Goal: Task Accomplishment & Management: Use online tool/utility

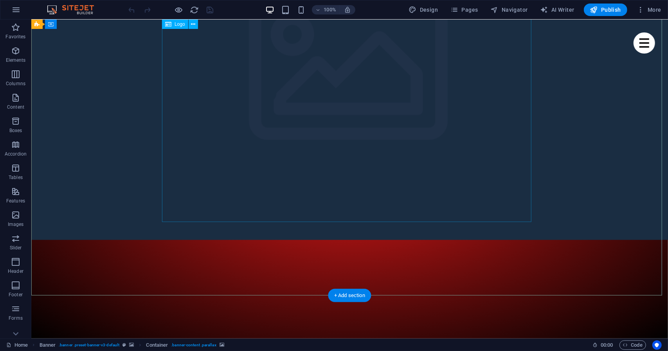
scroll to position [13, 0]
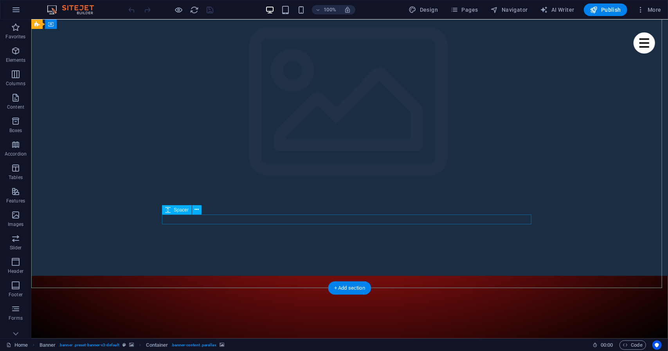
scroll to position [75, 0]
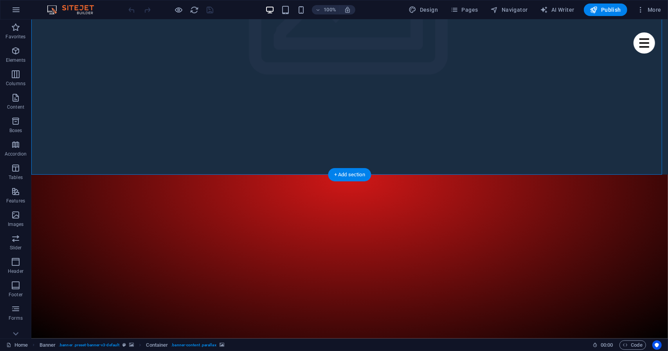
scroll to position [176, 0]
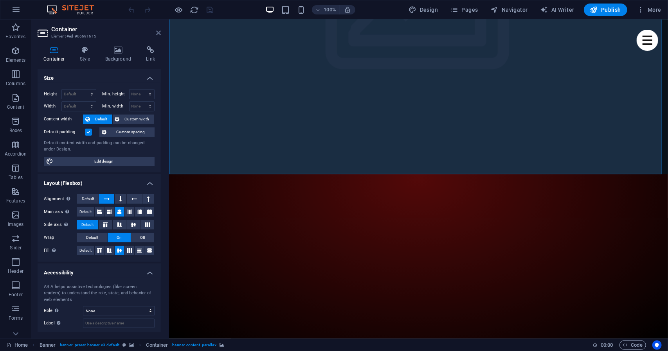
click at [157, 32] on icon at bounding box center [158, 33] width 5 height 6
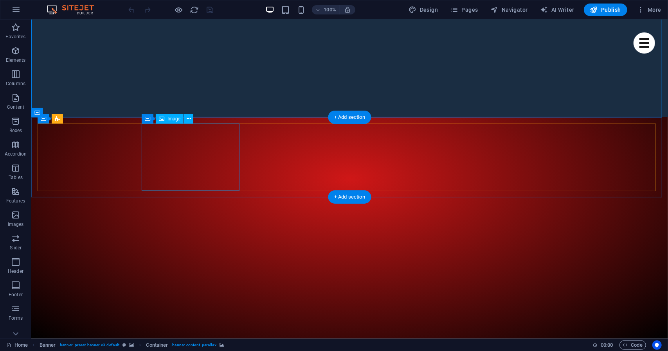
scroll to position [234, 0]
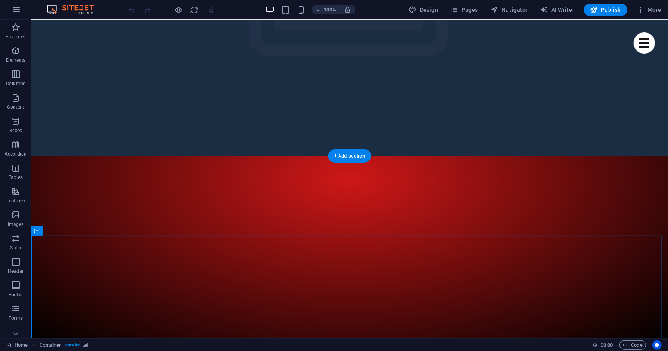
scroll to position [195, 0]
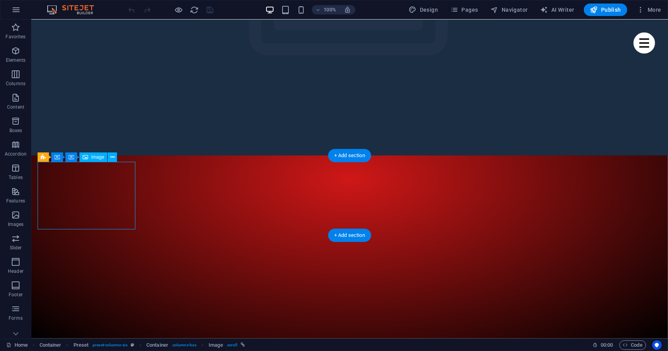
select select "%"
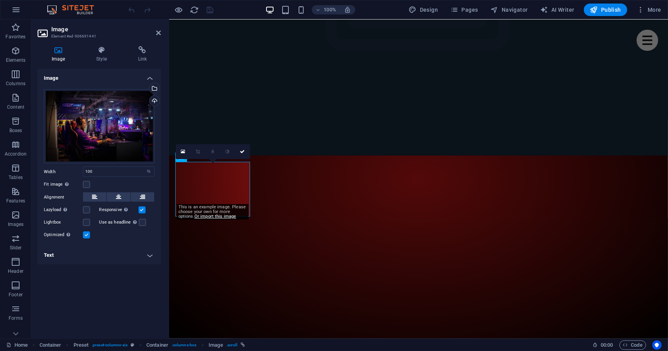
click at [154, 259] on h4 "Text" at bounding box center [99, 255] width 123 height 19
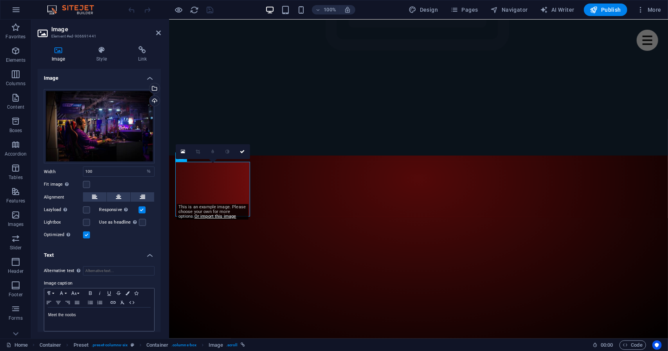
scroll to position [4, 0]
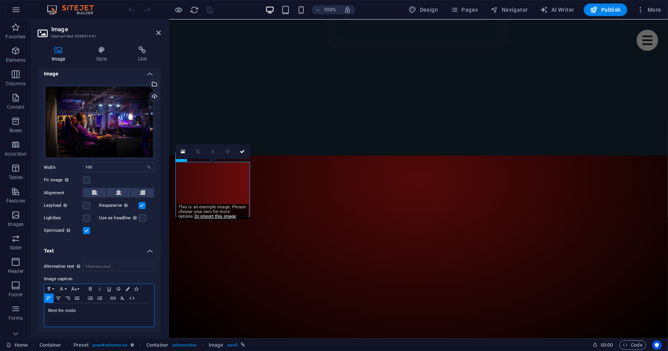
click at [113, 312] on p "Meet the noobs" at bounding box center [99, 311] width 102 height 7
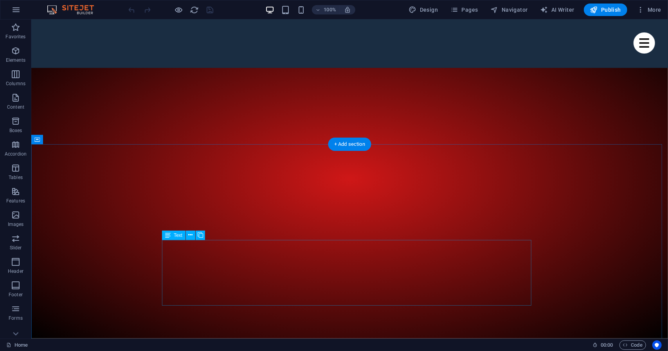
scroll to position [292, 0]
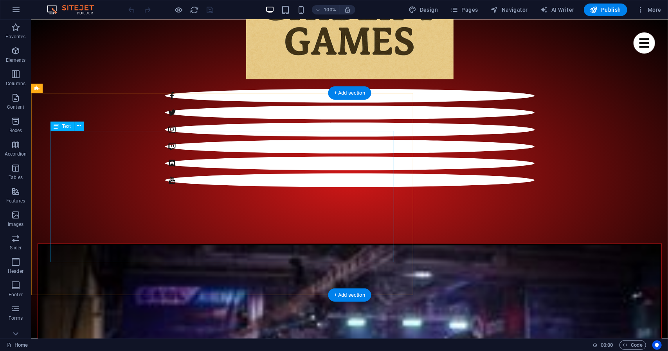
scroll to position [844, 0]
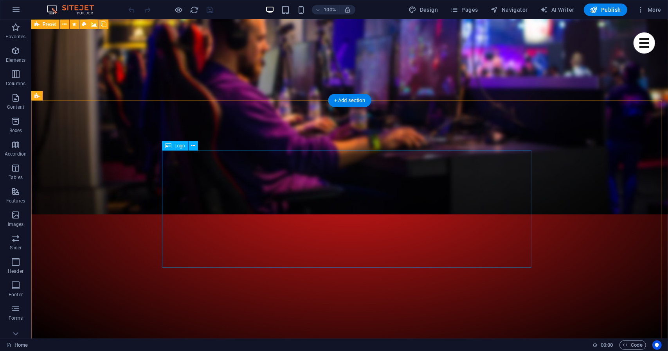
scroll to position [3417, 0]
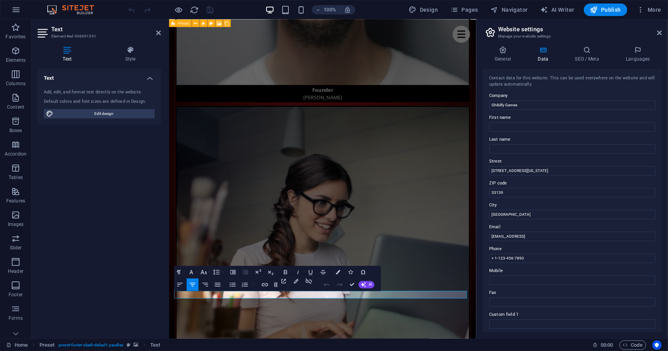
scroll to position [3303, 0]
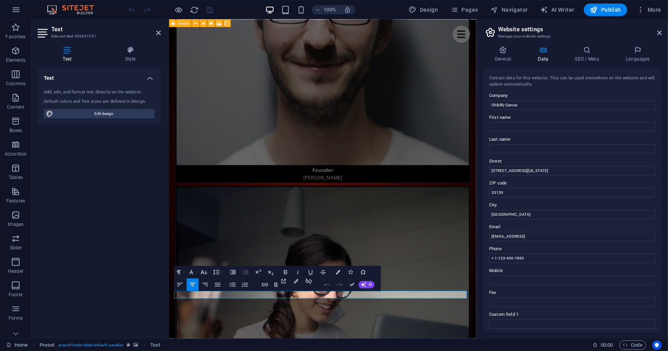
click at [337, 285] on icon "button" at bounding box center [339, 284] width 7 height 7
click at [525, 237] on input "[EMAIL_ADDRESS]" at bounding box center [572, 236] width 166 height 9
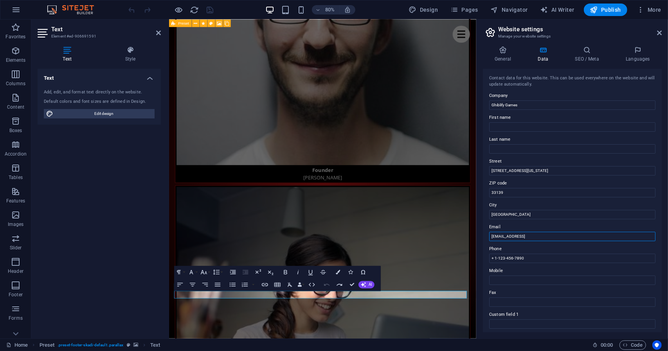
click at [525, 237] on input "[EMAIL_ADDRESS]" at bounding box center [572, 236] width 166 height 9
click at [510, 237] on input "[EMAIL_ADDRESS]" at bounding box center [572, 236] width 166 height 9
click at [532, 238] on input "[EMAIL_ADDRESS]" at bounding box center [572, 236] width 166 height 9
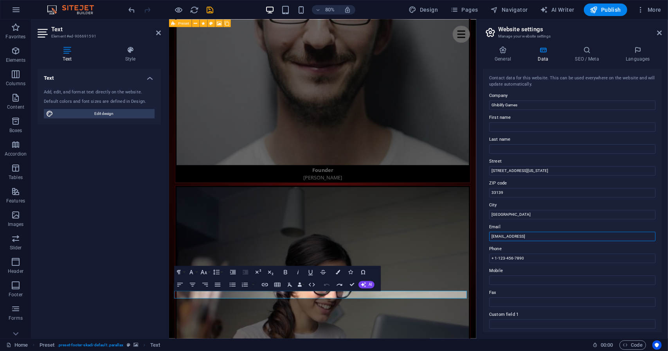
click at [532, 238] on input "[EMAIL_ADDRESS]" at bounding box center [572, 236] width 166 height 9
type input "[EMAIL_ADDRESS][DOMAIN_NAME]"
click at [538, 259] on input "+ 1-123-456-7890" at bounding box center [572, 258] width 166 height 9
type input "+"
click at [545, 214] on input "[GEOGRAPHIC_DATA]" at bounding box center [572, 214] width 166 height 9
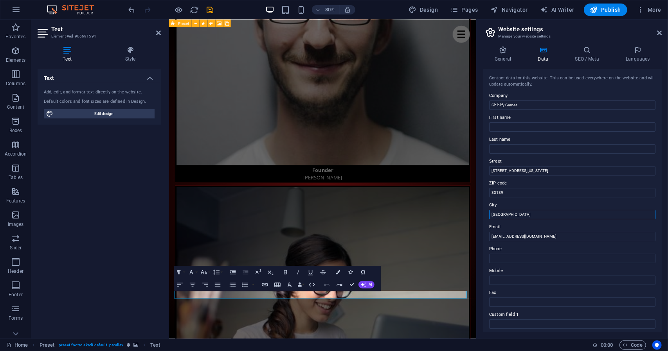
click at [545, 214] on input "[GEOGRAPHIC_DATA]" at bounding box center [572, 214] width 166 height 9
click at [534, 194] on input "33139" at bounding box center [572, 192] width 166 height 9
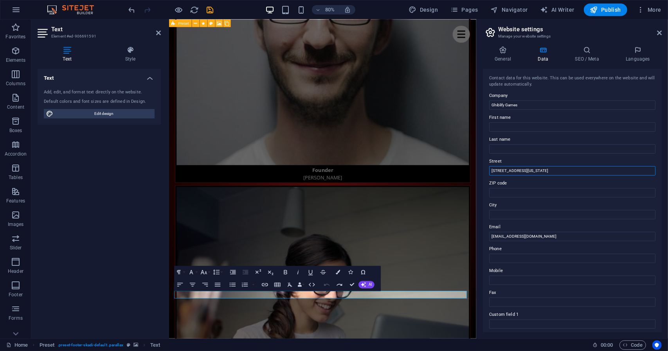
click at [530, 170] on input "[STREET_ADDRESS][US_STATE]" at bounding box center [572, 170] width 166 height 9
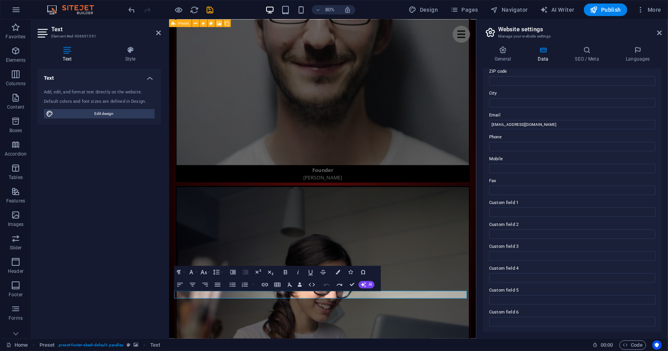
scroll to position [0, 0]
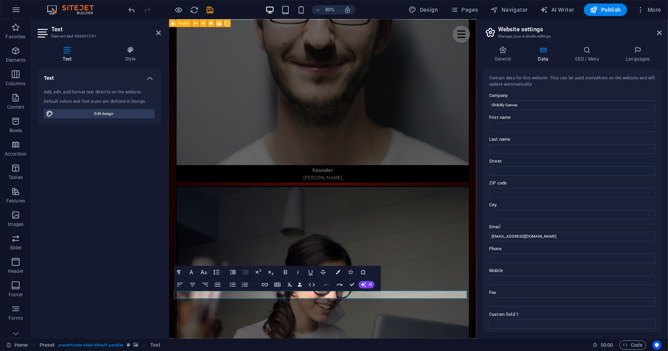
click at [505, 45] on div "General Data SEO / Meta Languages Website name Ghiblify Games Logo Drag files h…" at bounding box center [572, 189] width 191 height 299
click at [506, 50] on icon at bounding box center [503, 50] width 40 height 8
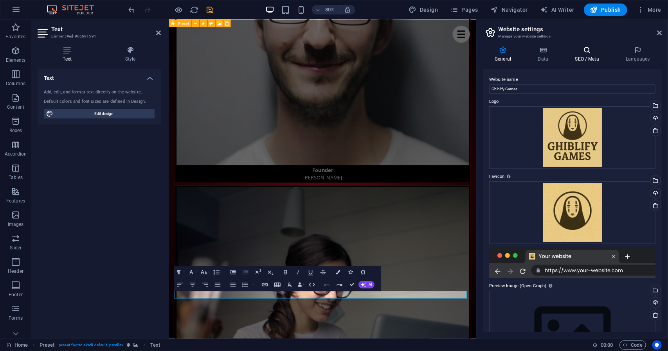
click at [587, 57] on h4 "SEO / Meta" at bounding box center [588, 54] width 51 height 16
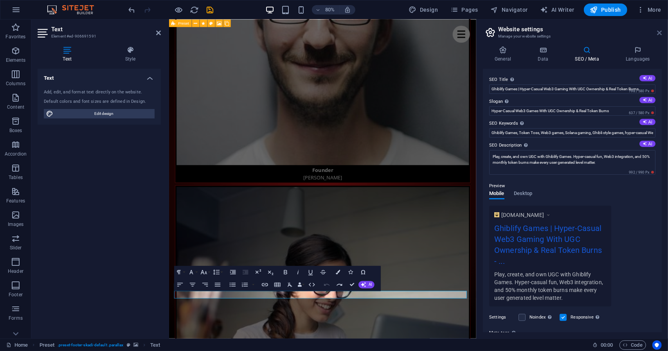
click at [658, 33] on icon at bounding box center [659, 33] width 5 height 6
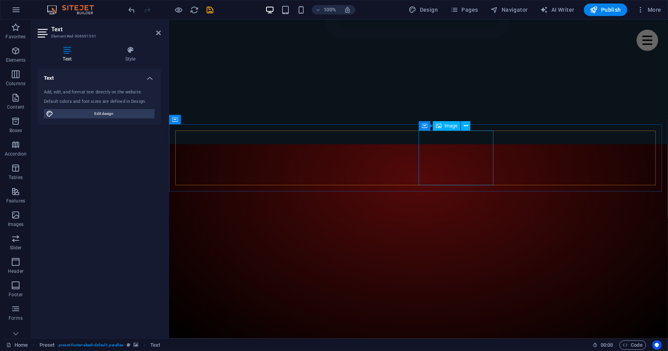
scroll to position [205, 0]
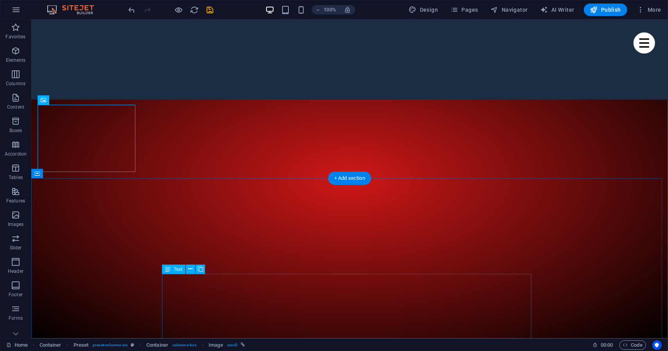
scroll to position [253, 0]
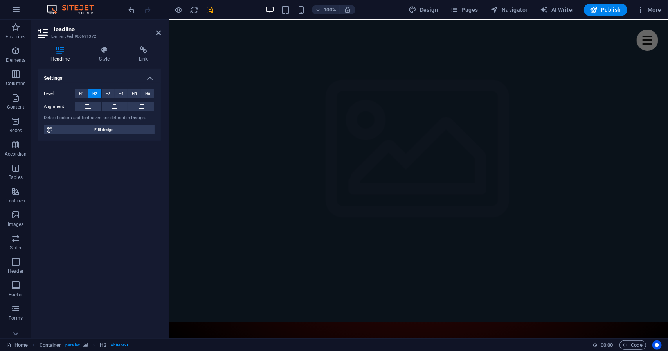
scroll to position [0, 0]
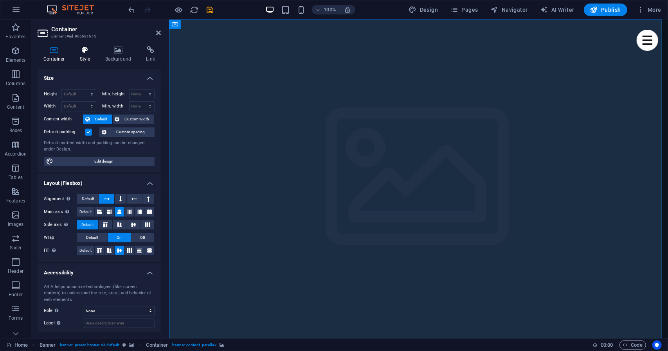
click at [84, 60] on h4 "Style" at bounding box center [86, 54] width 25 height 16
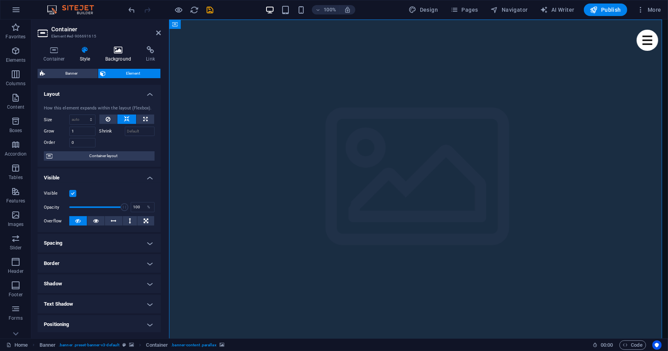
click at [119, 52] on icon at bounding box center [118, 50] width 38 height 8
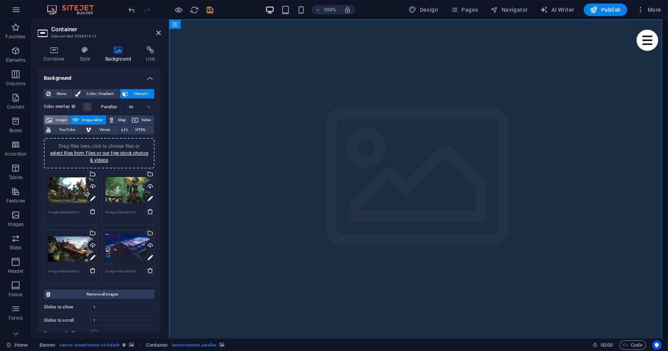
click at [60, 120] on span "Image" at bounding box center [61, 119] width 13 height 9
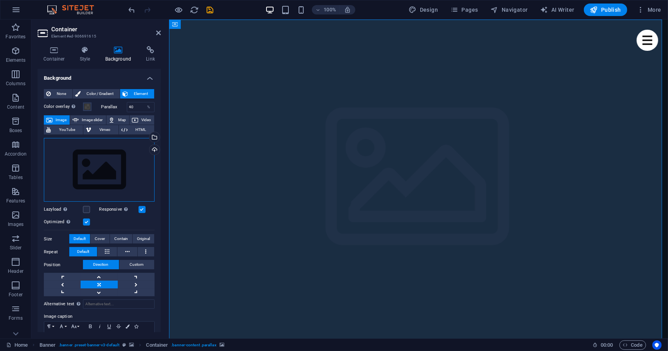
click at [129, 156] on div "Drag files here, click to choose files or select files from Files or our free s…" at bounding box center [99, 170] width 111 height 64
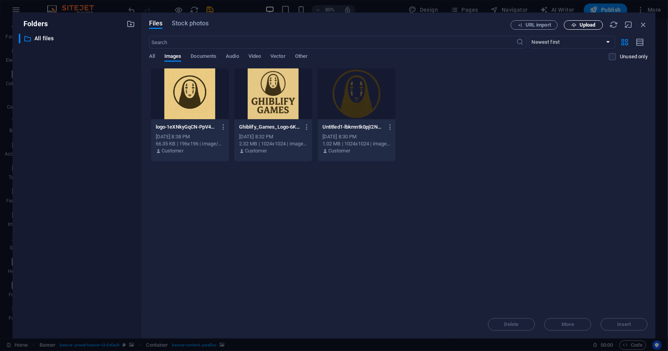
click at [589, 26] on span "Upload" at bounding box center [588, 25] width 16 height 5
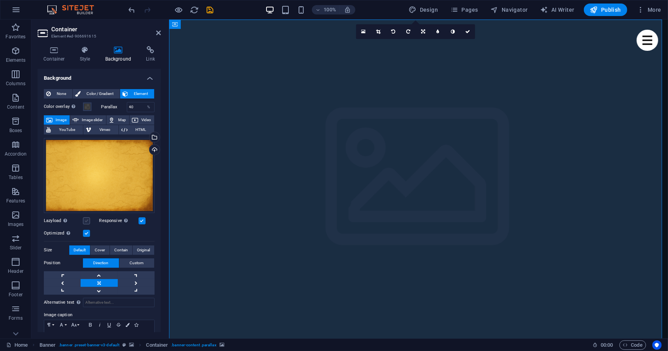
click at [86, 218] on label at bounding box center [86, 221] width 7 height 7
click at [0, 0] on input "Lazyload Loading images after the page loads improves page speed." at bounding box center [0, 0] width 0 height 0
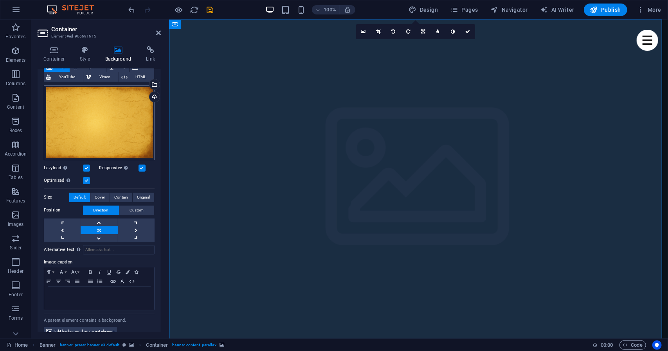
scroll to position [54, 0]
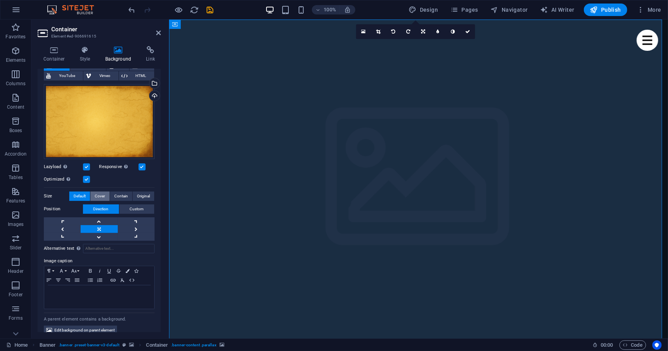
click at [104, 198] on span "Cover" at bounding box center [100, 196] width 10 height 9
click at [119, 197] on span "Contain" at bounding box center [121, 196] width 14 height 9
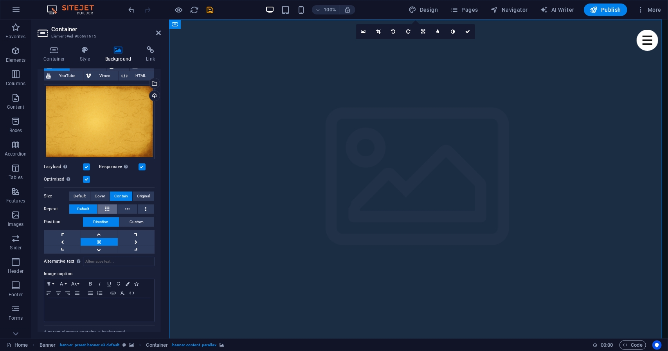
click at [112, 208] on button at bounding box center [107, 209] width 20 height 9
click at [103, 196] on span "Cover" at bounding box center [100, 196] width 10 height 9
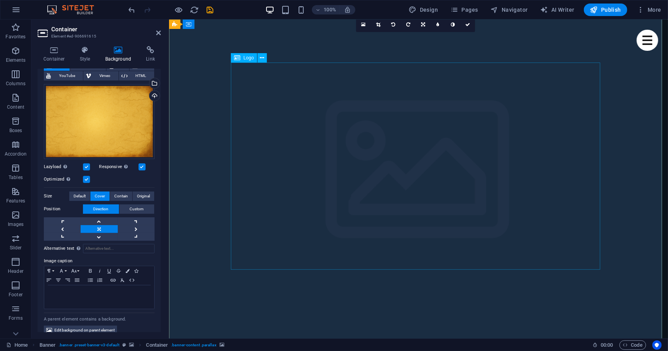
scroll to position [7, 0]
select select "px"
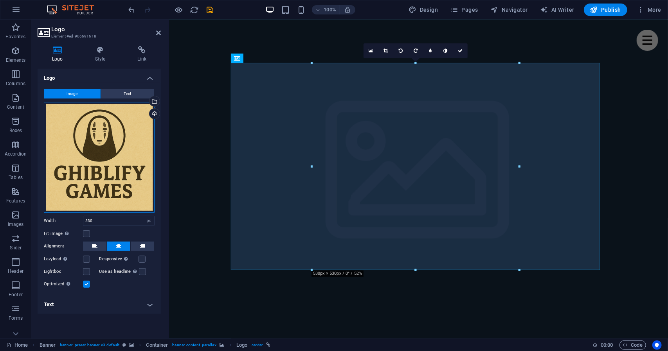
click at [92, 138] on div "Drag files here, click to choose files or select files from Files or our free s…" at bounding box center [99, 157] width 111 height 111
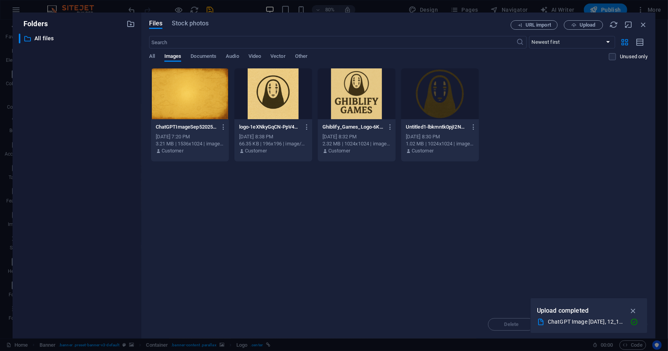
click at [432, 97] on div at bounding box center [440, 93] width 78 height 51
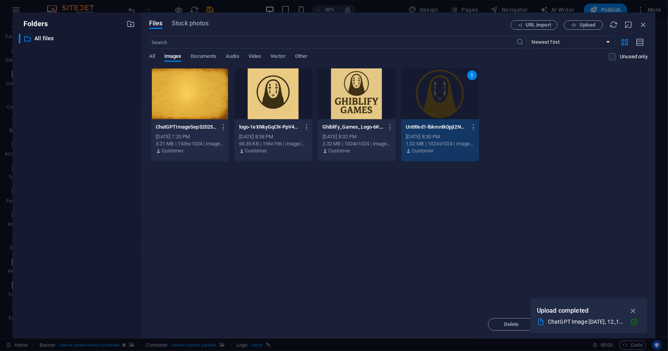
click at [432, 97] on div "1" at bounding box center [440, 93] width 78 height 51
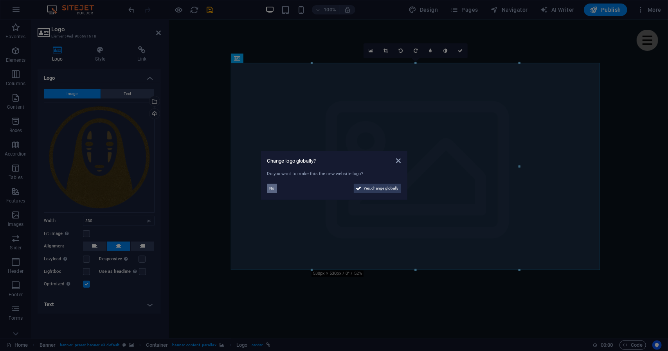
click at [273, 188] on span "No" at bounding box center [272, 188] width 5 height 9
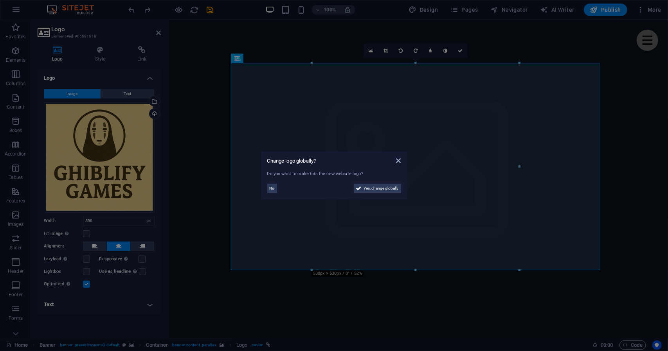
click at [206, 269] on aside "Change logo globally? Do you want to make this the new website logo? No Yes, ch…" at bounding box center [334, 175] width 668 height 351
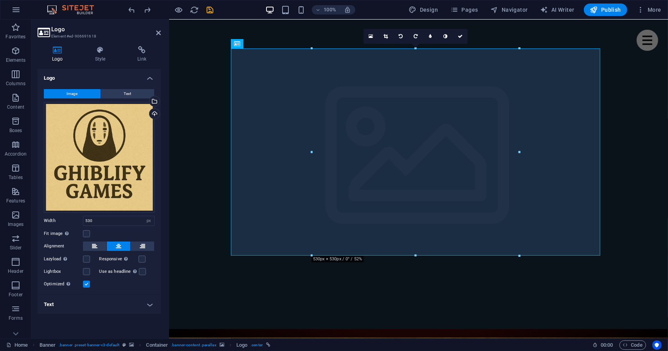
scroll to position [22, 0]
click at [90, 234] on div "Fit image Automatically fit image to a fixed width and height" at bounding box center [99, 233] width 111 height 9
click at [88, 235] on label at bounding box center [86, 234] width 7 height 7
click at [0, 0] on input "Fit image Automatically fit image to a fixed width and height" at bounding box center [0, 0] width 0 height 0
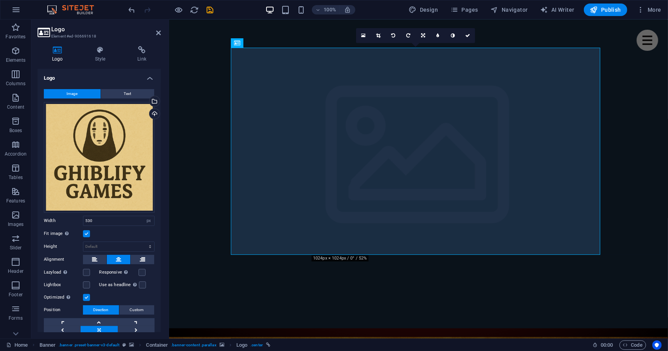
click at [88, 233] on label at bounding box center [86, 234] width 7 height 7
click at [0, 0] on input "Fit image Automatically fit image to a fixed width and height" at bounding box center [0, 0] width 0 height 0
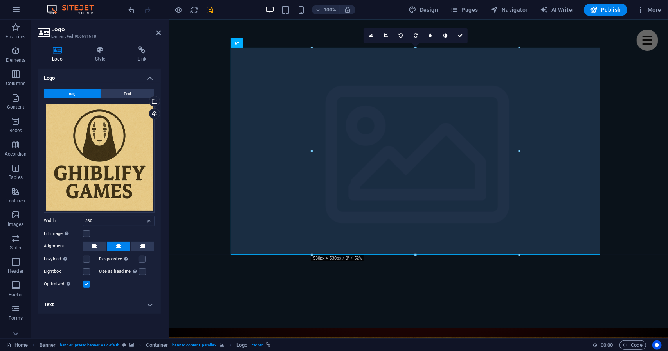
click at [149, 306] on h4 "Text" at bounding box center [99, 305] width 123 height 19
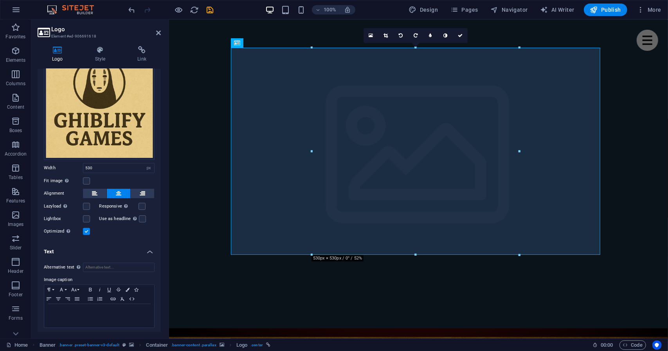
scroll to position [0, 0]
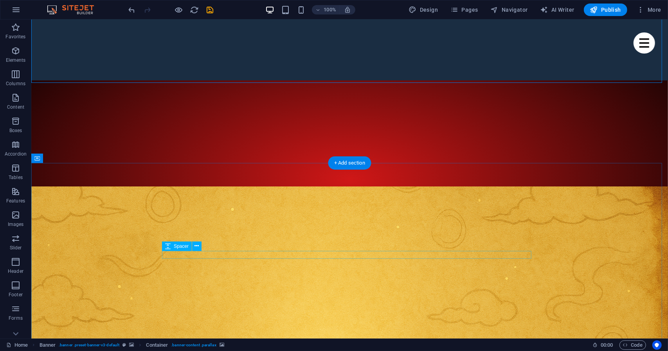
scroll to position [271, 0]
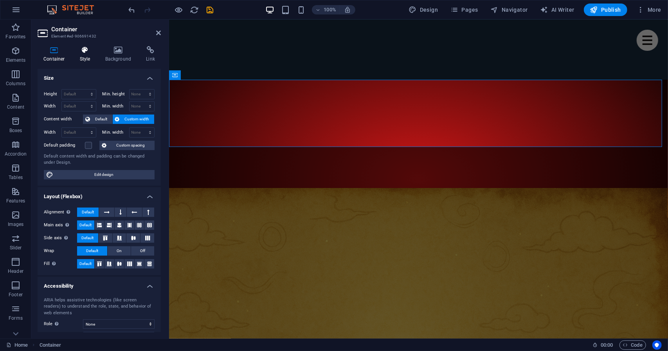
click at [80, 59] on h4 "Style" at bounding box center [86, 54] width 25 height 16
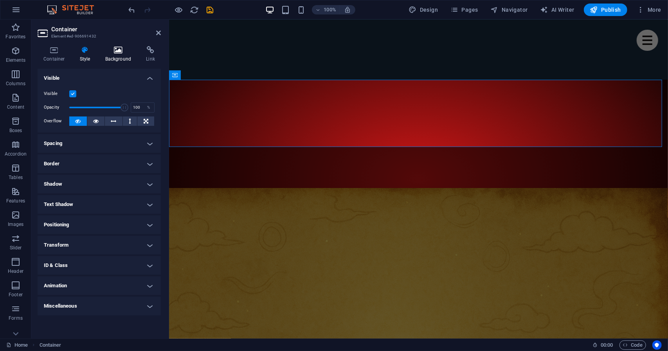
click at [110, 57] on h4 "Background" at bounding box center [119, 54] width 41 height 16
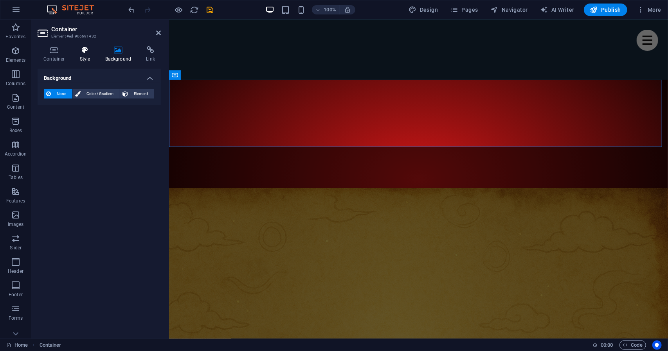
click at [88, 54] on icon at bounding box center [85, 50] width 22 height 8
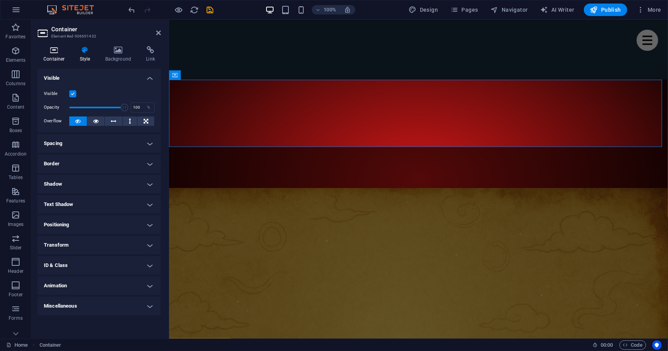
click at [59, 51] on icon at bounding box center [54, 50] width 33 height 8
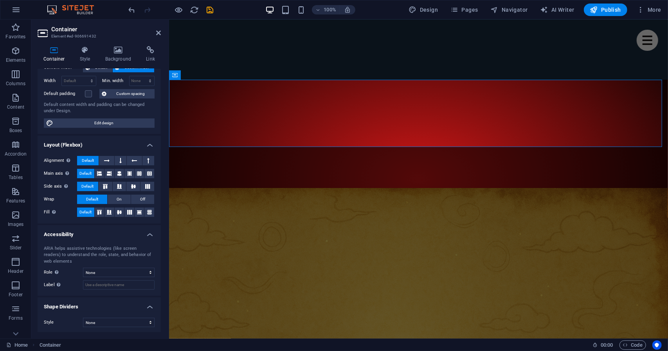
scroll to position [0, 0]
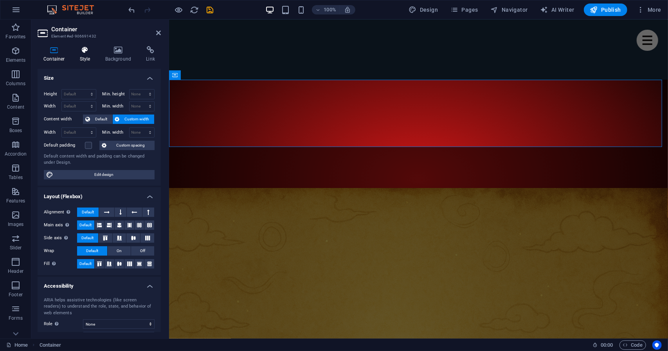
click at [78, 54] on h4 "Style" at bounding box center [86, 54] width 25 height 16
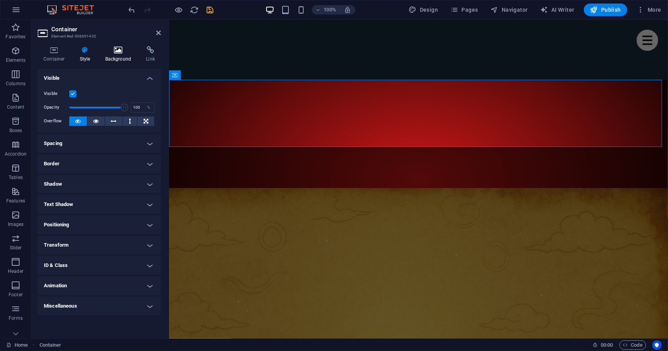
click at [111, 58] on h4 "Background" at bounding box center [119, 54] width 41 height 16
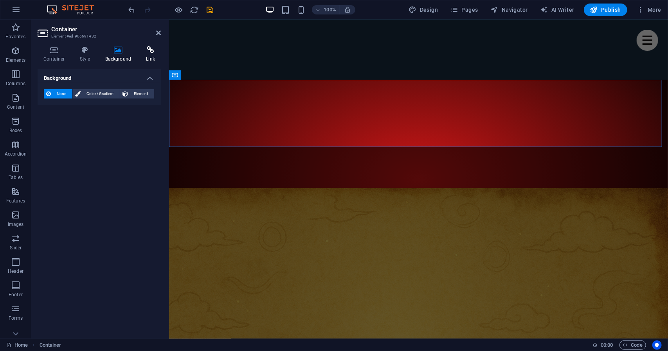
click at [150, 58] on h4 "Link" at bounding box center [150, 54] width 21 height 16
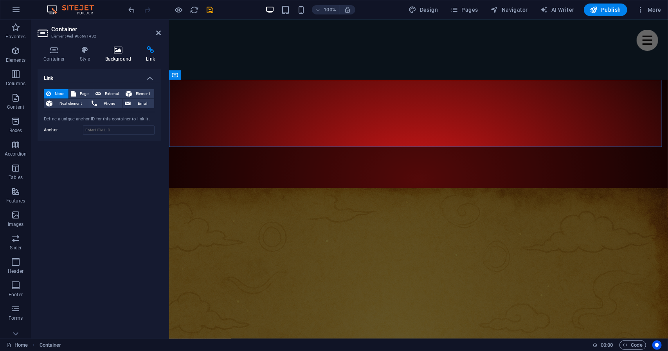
click at [116, 55] on h4 "Background" at bounding box center [119, 54] width 41 height 16
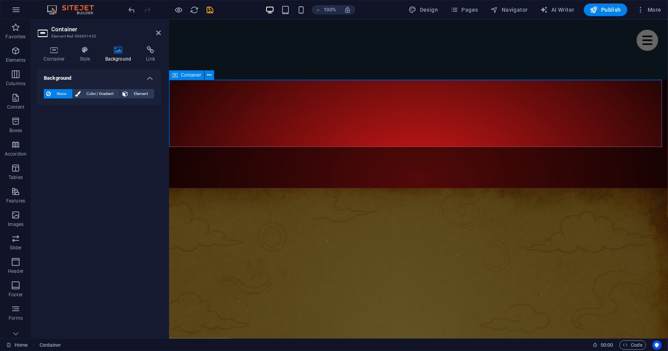
click at [77, 57] on h4 "Style" at bounding box center [86, 54] width 25 height 16
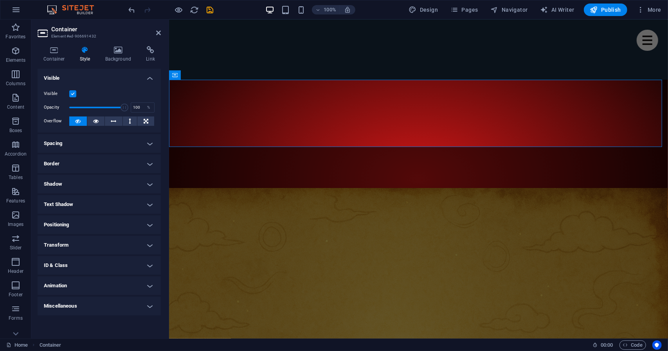
click at [96, 143] on h4 "Spacing" at bounding box center [99, 143] width 123 height 19
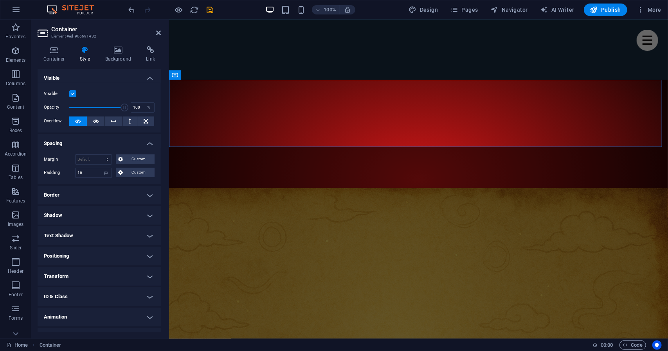
click at [95, 198] on h4 "Border" at bounding box center [99, 195] width 123 height 19
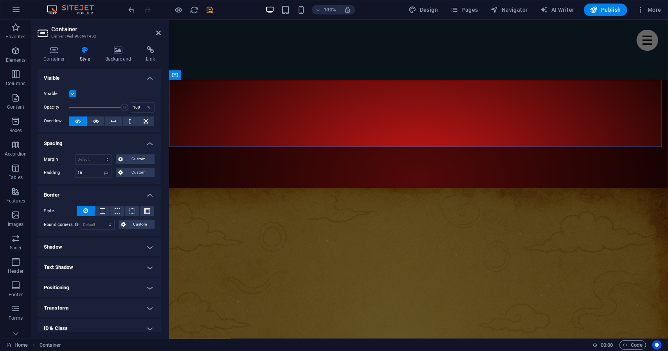
click at [96, 243] on h4 "Shadow" at bounding box center [99, 247] width 123 height 19
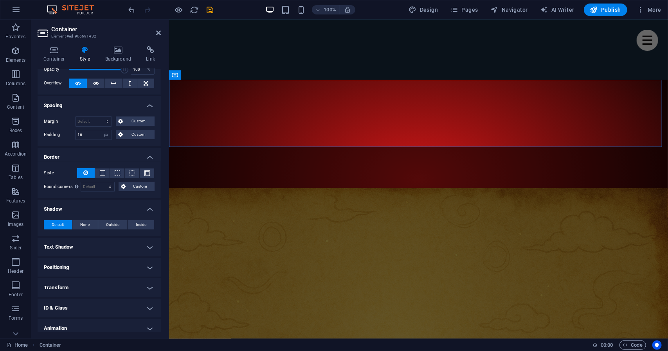
scroll to position [63, 0]
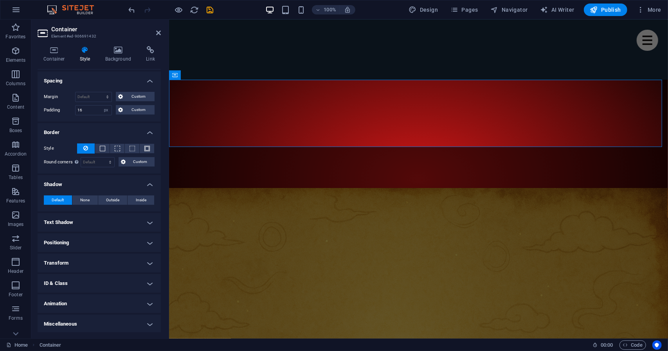
click at [90, 224] on h4 "Text Shadow" at bounding box center [99, 222] width 123 height 19
click at [105, 263] on h4 "Positioning" at bounding box center [99, 260] width 123 height 19
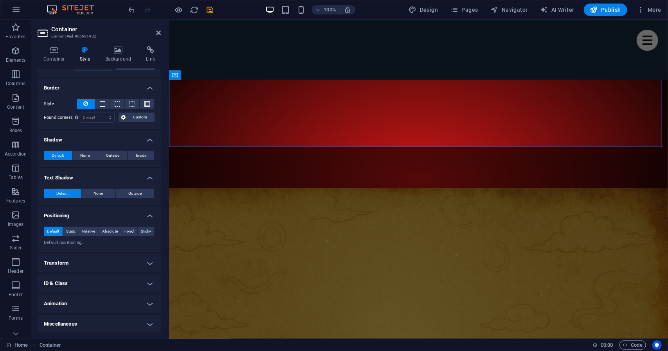
scroll to position [0, 0]
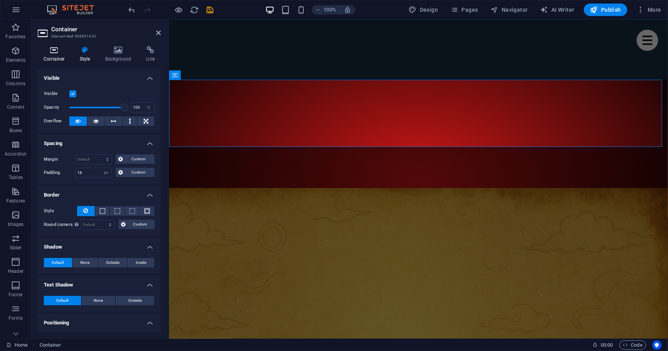
click at [52, 49] on icon at bounding box center [54, 50] width 33 height 8
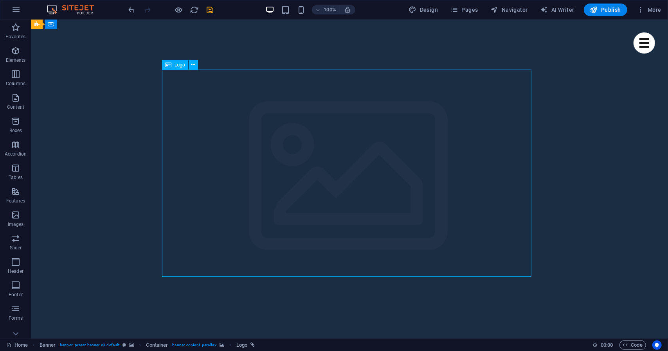
select select "px"
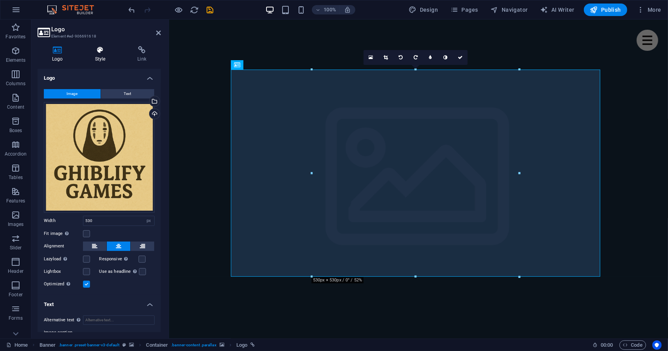
click at [96, 57] on h4 "Style" at bounding box center [102, 54] width 43 height 16
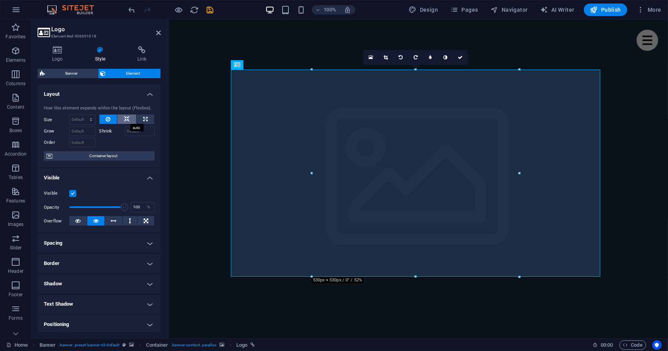
click at [126, 119] on icon at bounding box center [126, 119] width 5 height 9
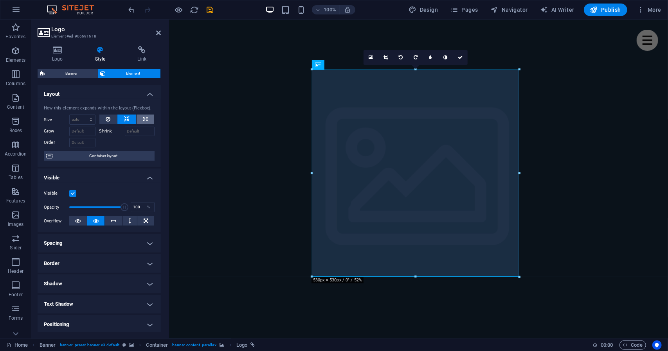
click at [149, 122] on button at bounding box center [146, 119] width 18 height 9
type input "100"
select select "%"
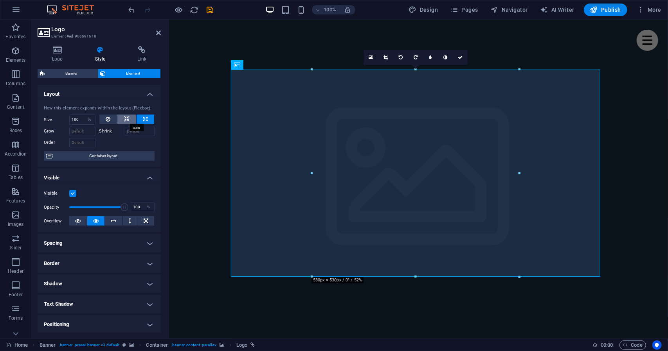
click at [125, 118] on icon at bounding box center [126, 119] width 5 height 9
select select "DISABLED_OPTION_VALUE"
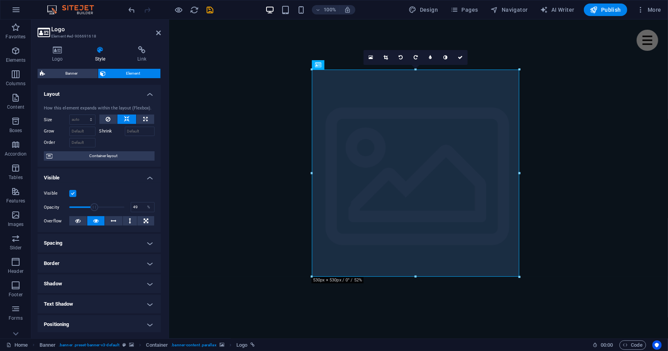
drag, startPoint x: 122, startPoint y: 206, endPoint x: 95, endPoint y: 205, distance: 27.1
click at [95, 205] on span at bounding box center [94, 208] width 8 height 8
drag, startPoint x: 94, startPoint y: 206, endPoint x: 83, endPoint y: 207, distance: 11.4
click at [90, 207] on span at bounding box center [94, 208] width 8 height 8
drag, startPoint x: 83, startPoint y: 208, endPoint x: 90, endPoint y: 208, distance: 6.7
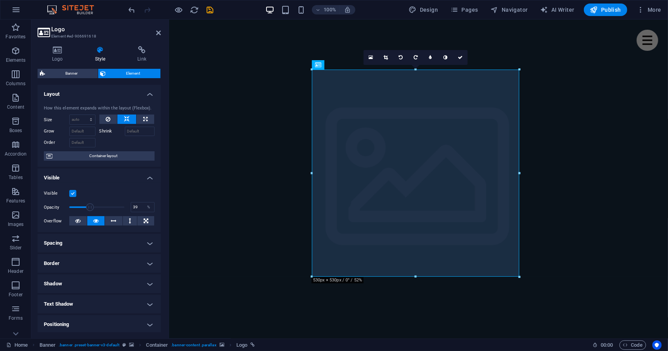
click at [90, 208] on span at bounding box center [90, 208] width 8 height 8
drag, startPoint x: 89, startPoint y: 208, endPoint x: 97, endPoint y: 208, distance: 8.2
click at [97, 208] on span at bounding box center [94, 208] width 8 height 8
drag, startPoint x: 95, startPoint y: 206, endPoint x: 74, endPoint y: 207, distance: 20.8
click at [74, 207] on span at bounding box center [74, 208] width 8 height 8
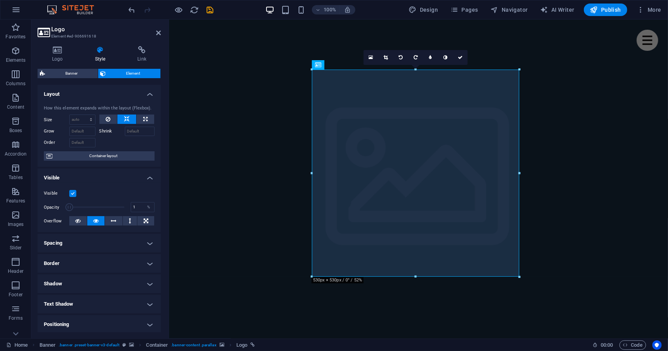
drag, startPoint x: 74, startPoint y: 207, endPoint x: 57, endPoint y: 207, distance: 17.2
click at [57, 207] on div "Opacity 1 %" at bounding box center [99, 208] width 111 height 12
drag, startPoint x: 68, startPoint y: 206, endPoint x: 80, endPoint y: 207, distance: 11.4
click at [80, 207] on span at bounding box center [80, 208] width 8 height 8
drag, startPoint x: 79, startPoint y: 206, endPoint x: 96, endPoint y: 211, distance: 17.4
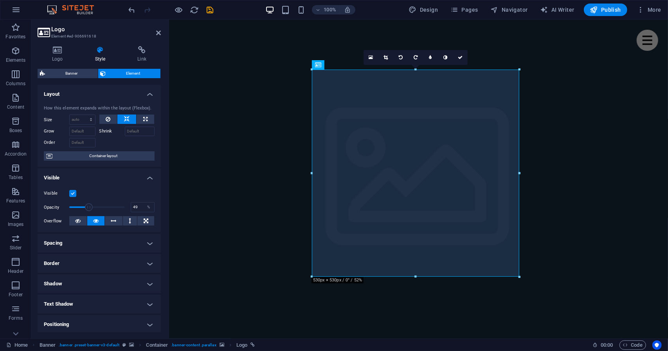
click at [93, 211] on span at bounding box center [89, 208] width 8 height 8
click at [137, 208] on input "49" at bounding box center [142, 207] width 23 height 9
type input "40"
click at [144, 220] on icon at bounding box center [146, 220] width 5 height 9
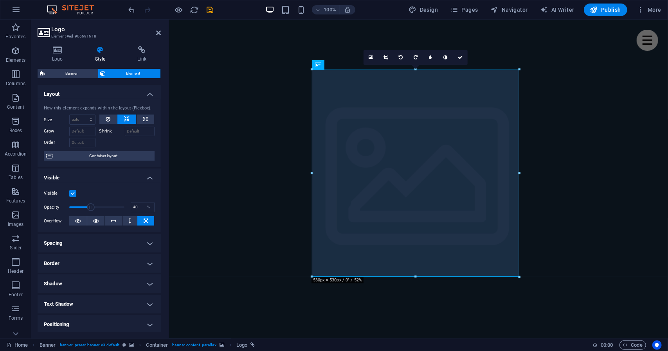
click at [77, 265] on h4 "Border" at bounding box center [99, 263] width 123 height 19
click at [102, 279] on span at bounding box center [102, 279] width 5 height 5
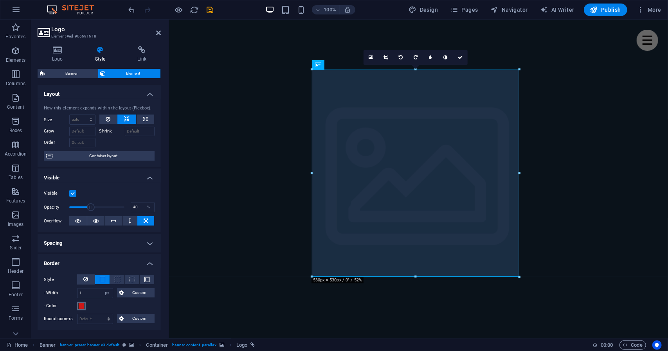
click at [81, 307] on span at bounding box center [81, 306] width 6 height 6
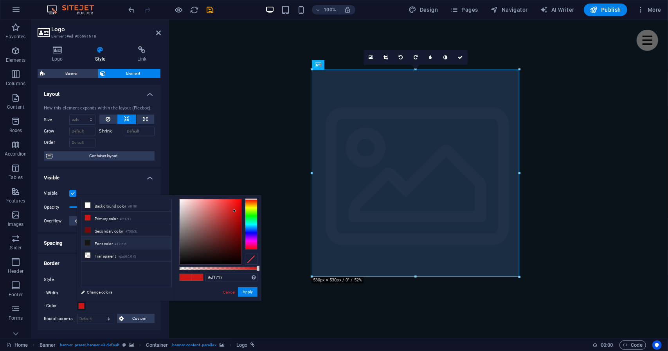
click at [141, 243] on li "Font color #171616" at bounding box center [126, 243] width 90 height 13
type input "#211e1e"
click at [185, 256] on div at bounding box center [211, 232] width 62 height 65
click at [185, 256] on div at bounding box center [185, 255] width 3 height 3
click at [250, 292] on button "Apply" at bounding box center [248, 292] width 20 height 9
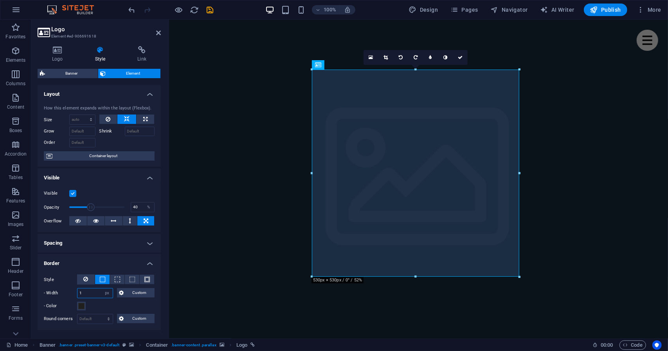
click at [97, 294] on input "1" at bounding box center [94, 293] width 35 height 9
type input "14"
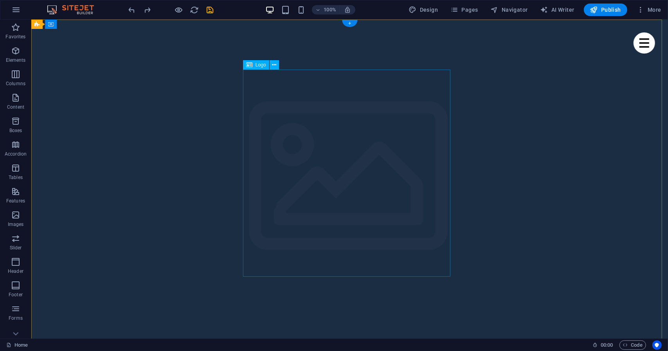
select select "px"
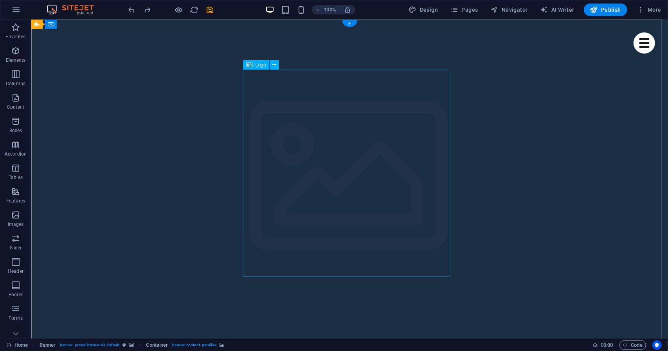
select select "px"
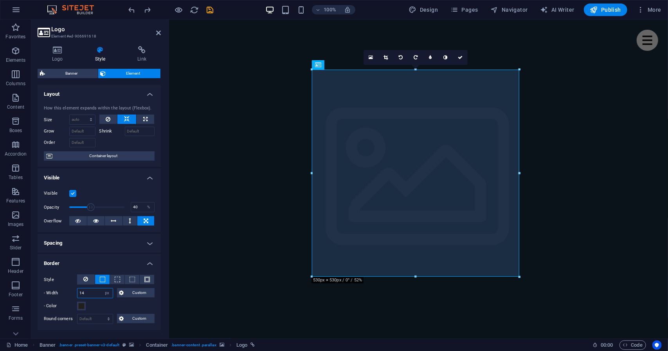
click at [91, 292] on input "14" at bounding box center [94, 293] width 35 height 9
type input "8"
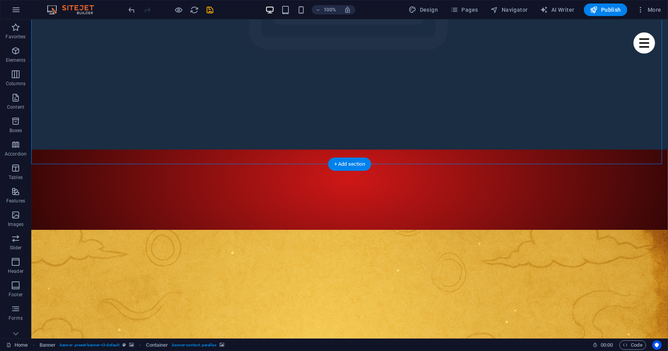
scroll to position [204, 0]
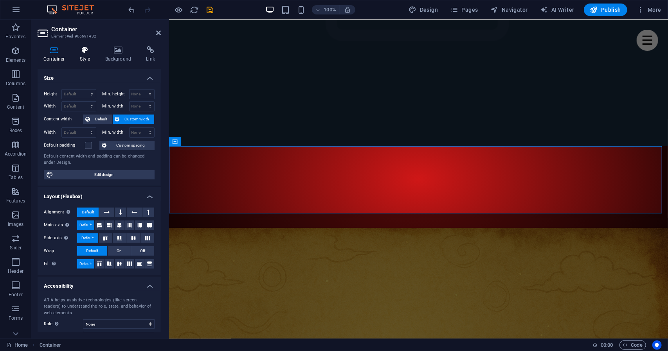
click at [85, 54] on icon at bounding box center [85, 50] width 22 height 8
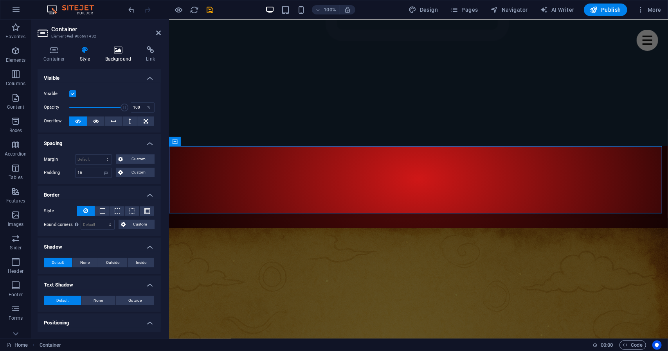
click at [115, 52] on icon at bounding box center [118, 50] width 38 height 8
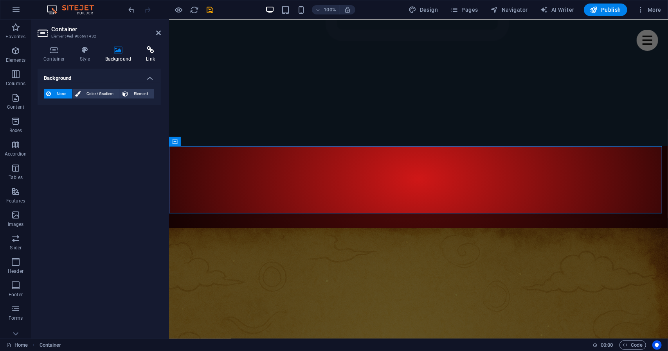
click at [147, 60] on h4 "Link" at bounding box center [150, 54] width 21 height 16
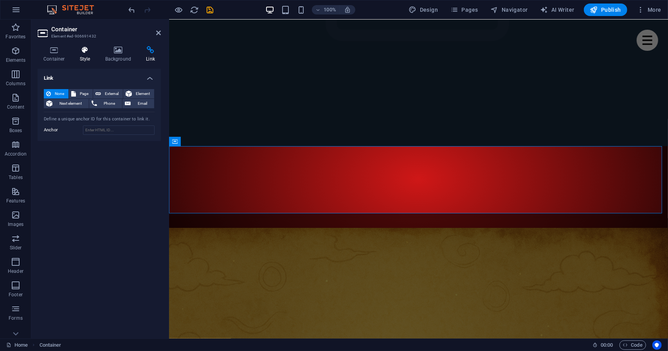
click at [84, 55] on h4 "Style" at bounding box center [86, 54] width 25 height 16
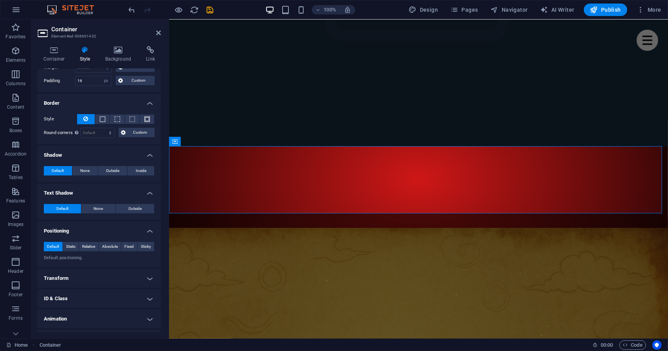
scroll to position [107, 0]
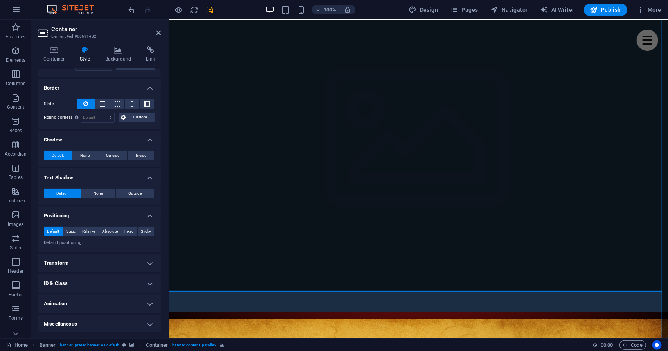
scroll to position [17, 0]
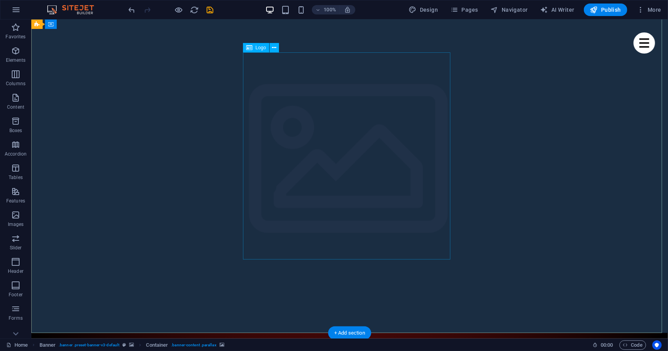
select select "px"
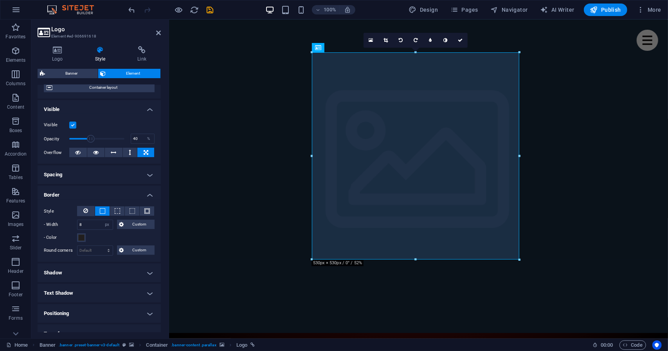
scroll to position [139, 0]
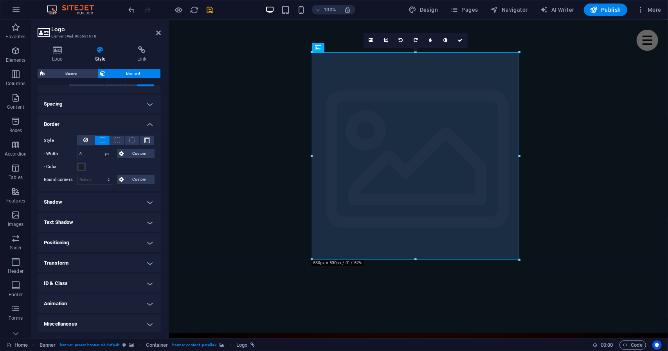
click at [106, 298] on h4 "Animation" at bounding box center [99, 304] width 123 height 19
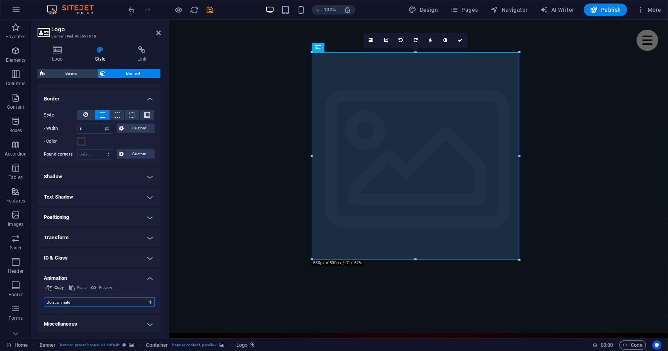
click at [98, 302] on select "Don't animate Show / Hide Slide up/down Zoom in/out Slide left to right Slide r…" at bounding box center [99, 302] width 111 height 9
select select "slide"
click at [44, 298] on select "Don't animate Show / Hide Slide up/down Zoom in/out Slide left to right Slide r…" at bounding box center [99, 302] width 111 height 9
select select "scroll"
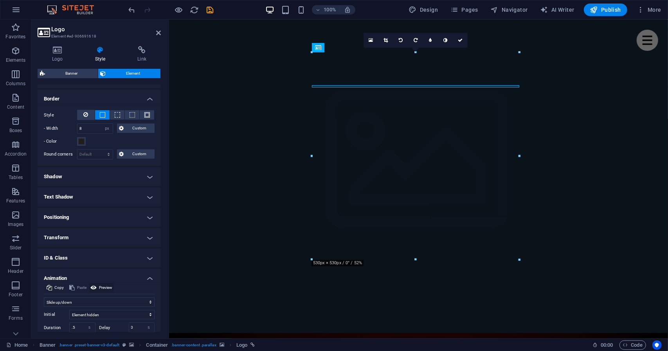
click at [96, 287] on icon at bounding box center [93, 287] width 6 height 9
click at [87, 304] on select "Don't animate Show / Hide Slide up/down Zoom in/out Slide left to right Slide r…" at bounding box center [99, 302] width 111 height 9
click at [44, 298] on select "Don't animate Show / Hide Slide up/down Zoom in/out Slide left to right Slide r…" at bounding box center [99, 302] width 111 height 9
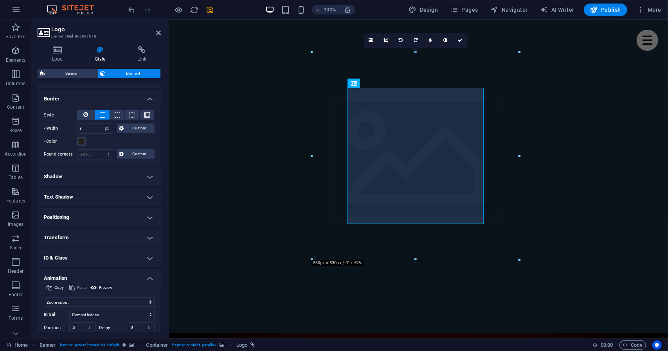
click at [106, 286] on span "Preview" at bounding box center [105, 287] width 13 height 9
click at [115, 316] on select "Element hidden Element shown" at bounding box center [111, 314] width 85 height 9
click at [98, 300] on select "Don't animate Show / Hide Slide up/down Zoom in/out Slide left to right Slide r…" at bounding box center [99, 302] width 111 height 9
select select "pulse"
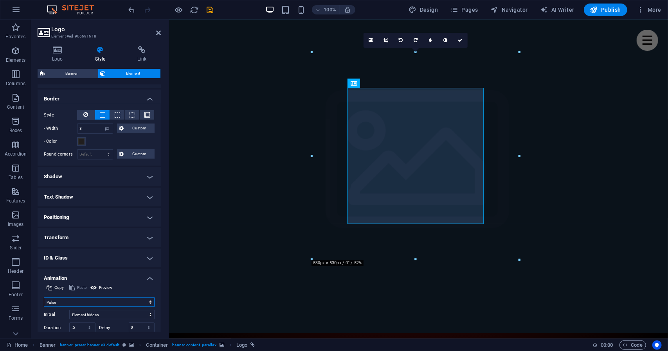
click at [44, 298] on select "Don't animate Show / Hide Slide up/down Zoom in/out Slide left to right Slide r…" at bounding box center [99, 302] width 111 height 9
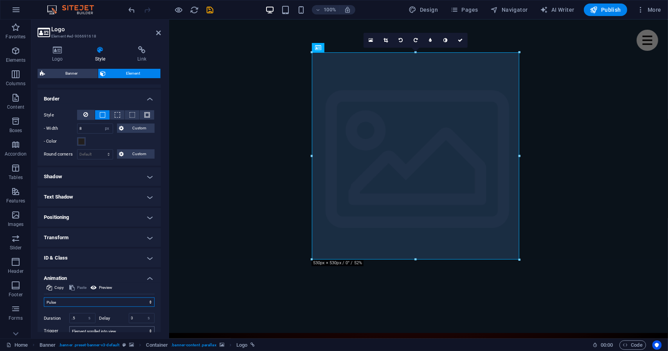
scroll to position [210, 0]
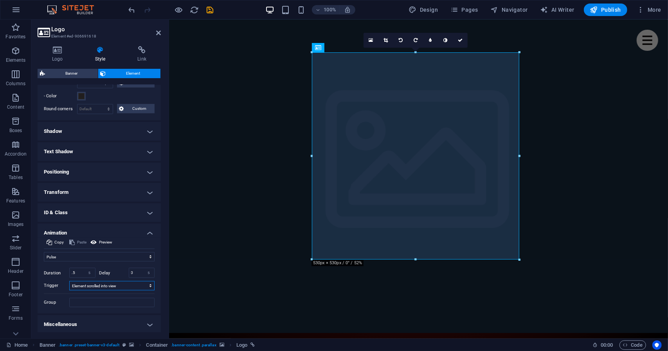
click at [101, 286] on select "No automatic trigger On page load Element scrolled into view" at bounding box center [111, 285] width 85 height 9
select select "onload"
click at [69, 281] on select "No automatic trigger On page load Element scrolled into view" at bounding box center [111, 285] width 85 height 9
click at [102, 239] on span "Preview" at bounding box center [105, 242] width 13 height 9
click at [67, 256] on select "Don't animate Show / Hide Slide up/down Zoom in/out Slide left to right Slide r…" at bounding box center [99, 256] width 111 height 9
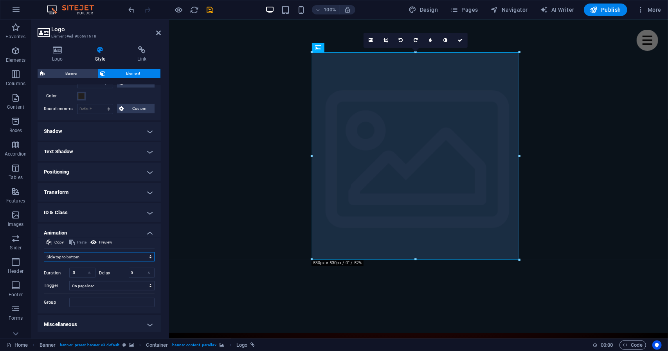
click at [44, 252] on select "Don't animate Show / Hide Slide up/down Zoom in/out Slide left to right Slide r…" at bounding box center [99, 256] width 111 height 9
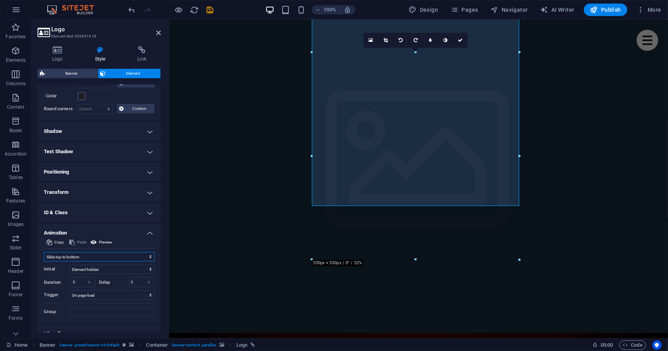
click at [83, 257] on select "Don't animate Show / Hide Slide up/down Zoom in/out Slide left to right Slide r…" at bounding box center [99, 256] width 111 height 9
select select "none"
click at [44, 262] on select "Don't animate Show / Hide Slide up/down Zoom in/out Slide left to right Slide r…" at bounding box center [99, 256] width 111 height 9
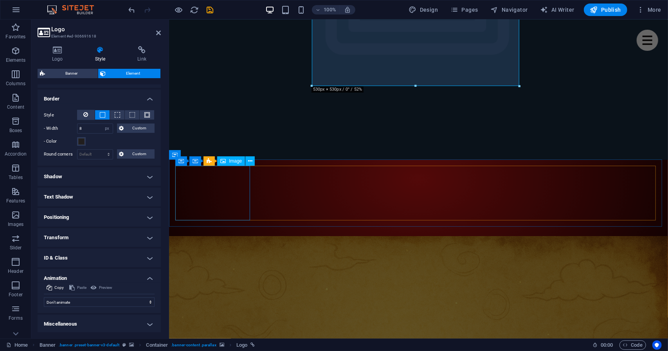
scroll to position [191, 0]
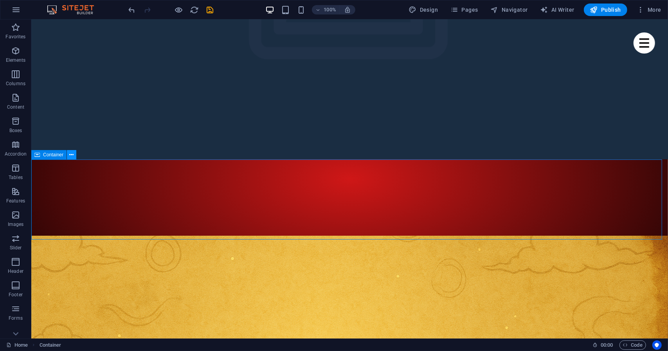
click at [0, 0] on icon at bounding box center [0, 0] width 0 height 0
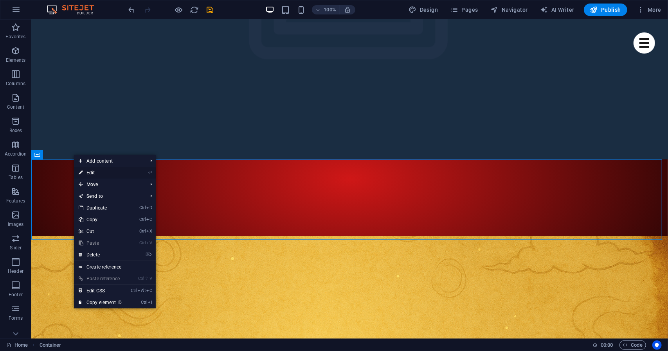
click at [115, 174] on link "⏎ Edit" at bounding box center [100, 173] width 52 height 12
select select "px"
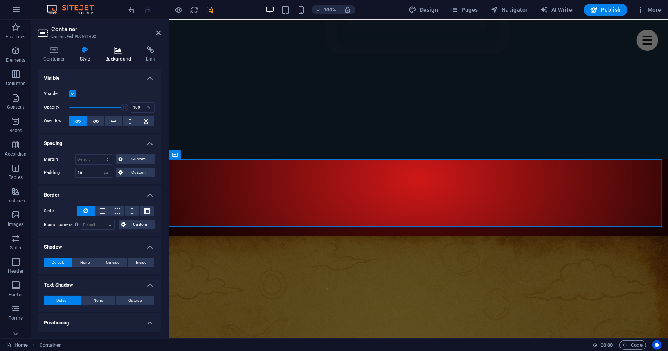
click at [118, 54] on icon at bounding box center [118, 50] width 38 height 8
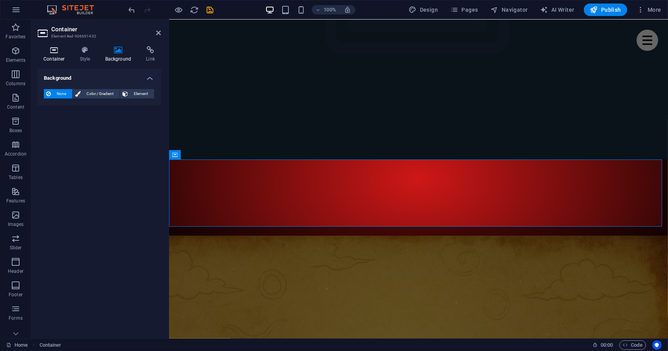
click at [59, 52] on icon at bounding box center [54, 50] width 33 height 8
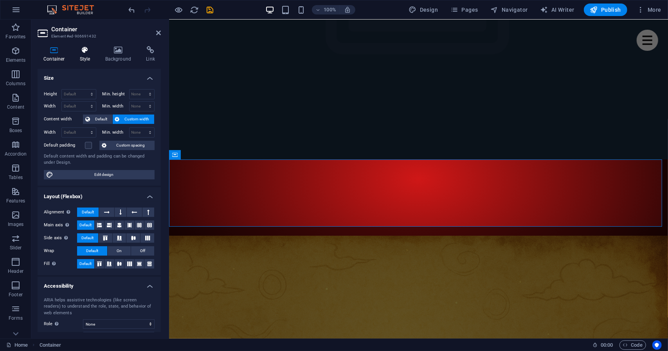
click at [84, 57] on h4 "Style" at bounding box center [86, 54] width 25 height 16
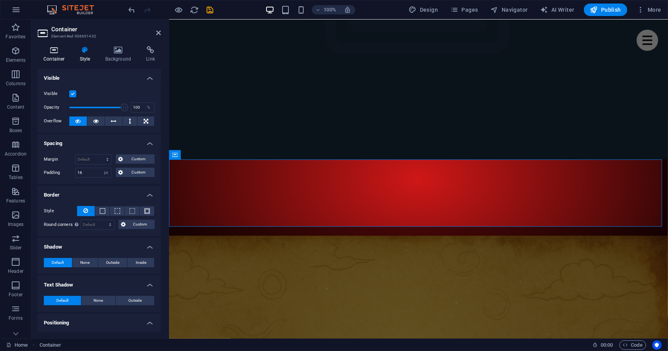
click at [57, 53] on icon at bounding box center [54, 50] width 33 height 8
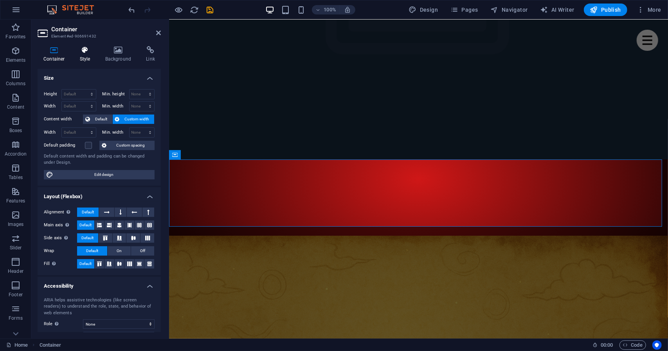
click at [83, 54] on h4 "Style" at bounding box center [86, 54] width 25 height 16
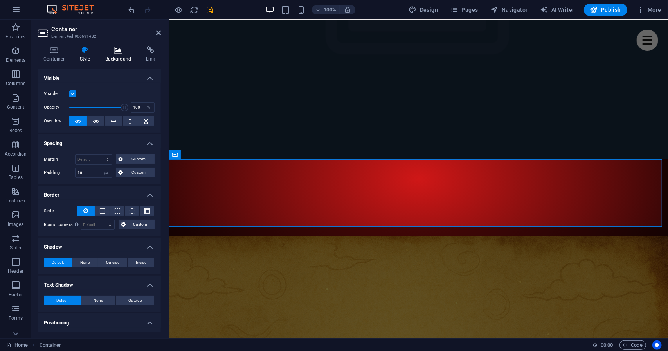
click at [112, 54] on h4 "Background" at bounding box center [119, 54] width 41 height 16
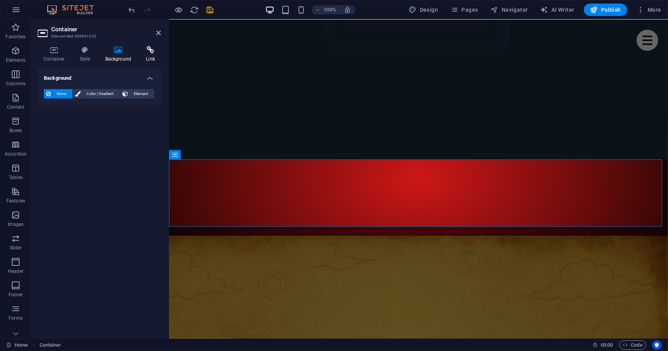
click at [144, 55] on h4 "Link" at bounding box center [150, 54] width 21 height 16
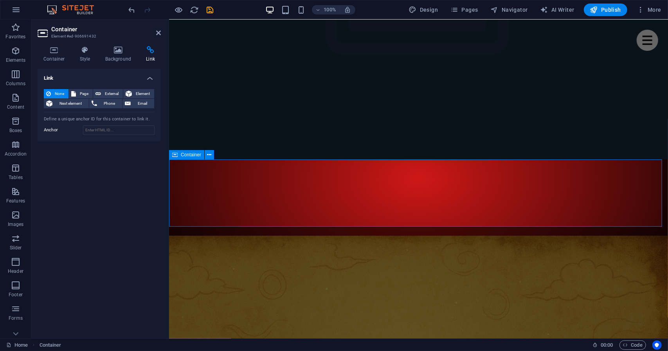
click at [111, 56] on h4 "Background" at bounding box center [119, 54] width 41 height 16
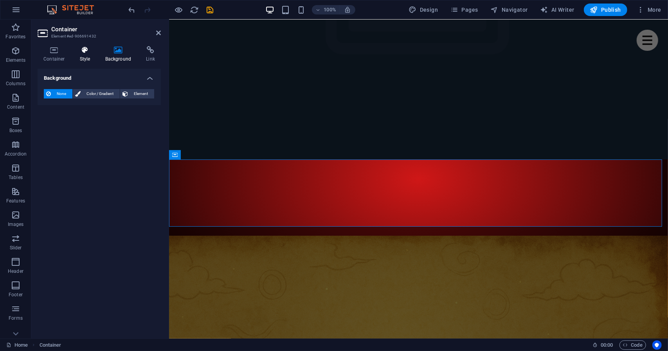
click at [86, 52] on icon at bounding box center [85, 50] width 22 height 8
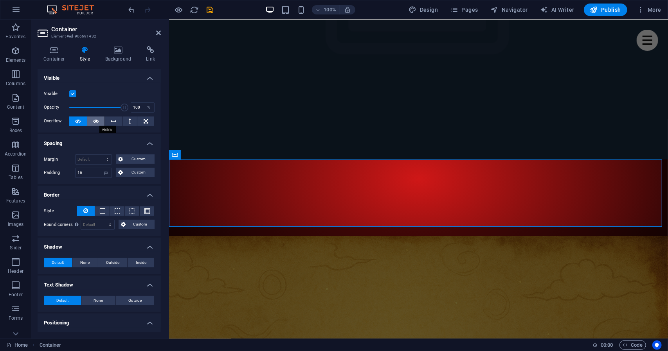
scroll to position [107, 0]
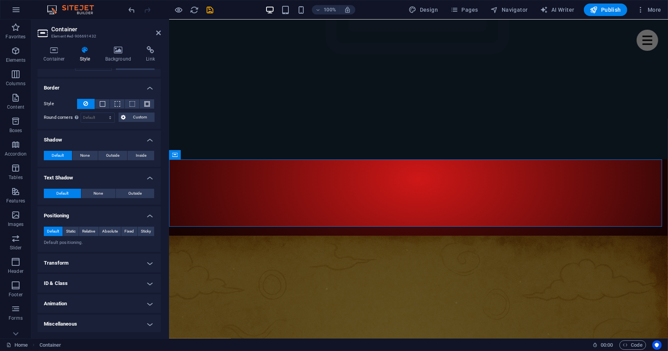
click at [95, 322] on h4 "Miscellaneous" at bounding box center [99, 324] width 123 height 19
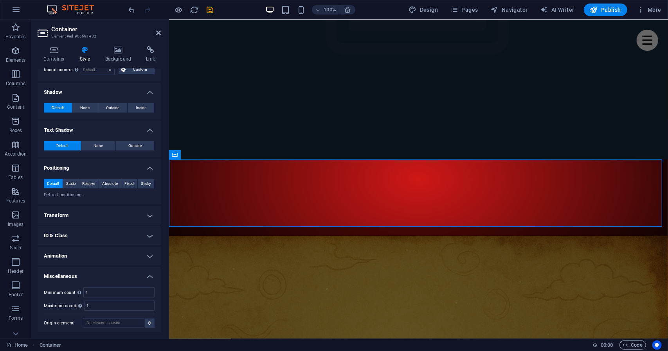
click at [96, 249] on h4 "Animation" at bounding box center [99, 256] width 123 height 19
click at [96, 238] on h4 "ID & Class" at bounding box center [99, 236] width 123 height 19
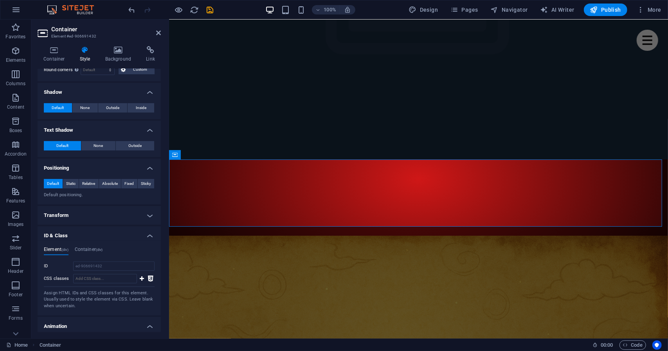
click at [98, 213] on h4 "Transform" at bounding box center [99, 215] width 123 height 19
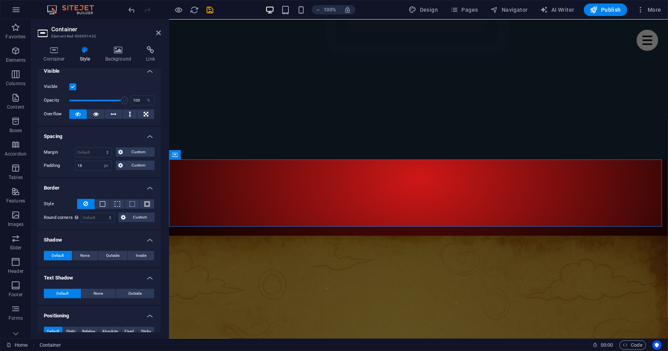
scroll to position [0, 0]
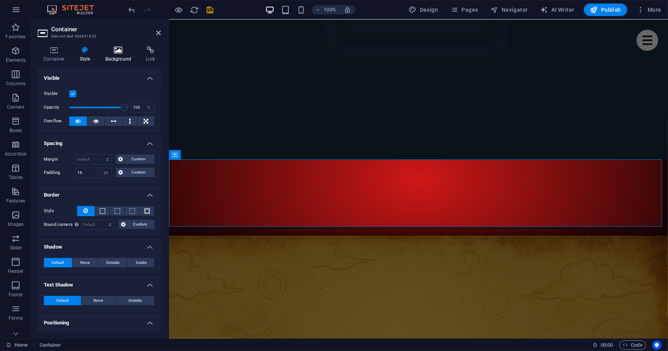
click at [117, 52] on icon at bounding box center [118, 50] width 38 height 8
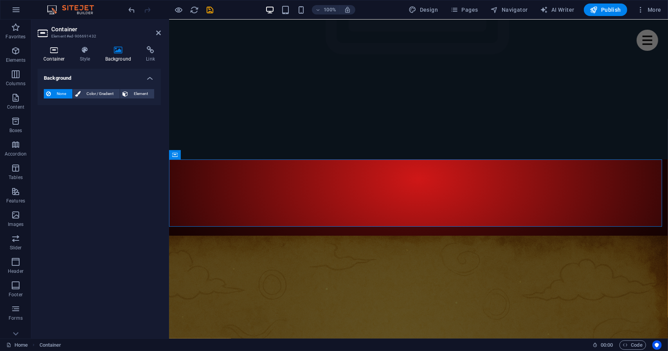
click at [59, 53] on icon at bounding box center [54, 50] width 33 height 8
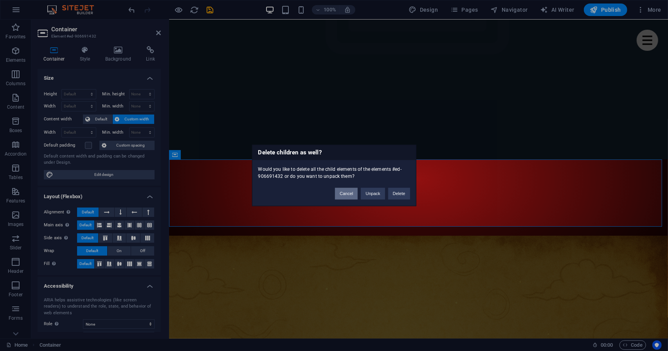
click at [345, 196] on button "Cancel" at bounding box center [346, 194] width 23 height 12
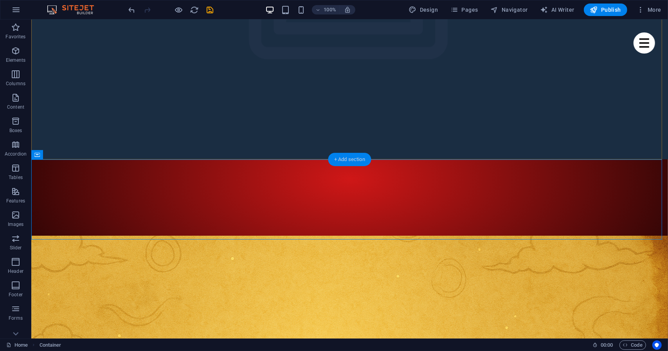
click at [344, 160] on div "+ Add section" at bounding box center [349, 159] width 43 height 13
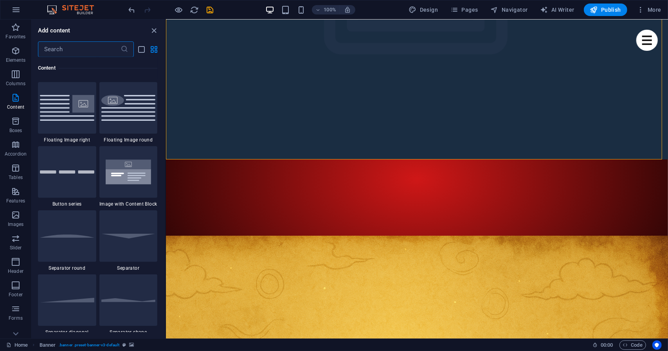
scroll to position [1752, 0]
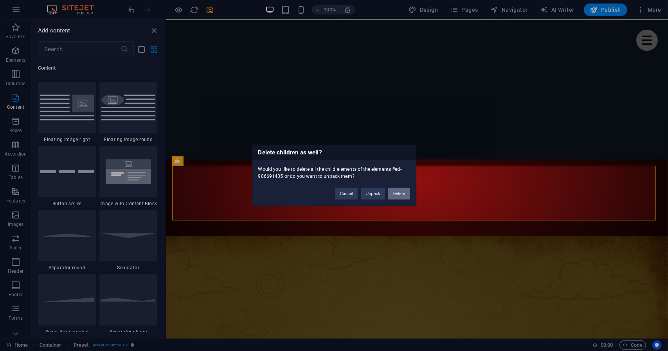
click at [394, 191] on button "Delete" at bounding box center [399, 194] width 22 height 12
